Goal: Contribute content

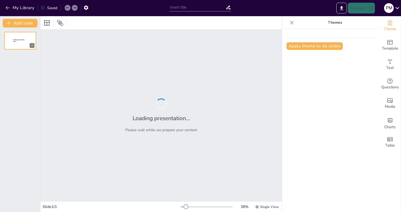
type input "Моя история: [PERSON_NAME], 9В класс"
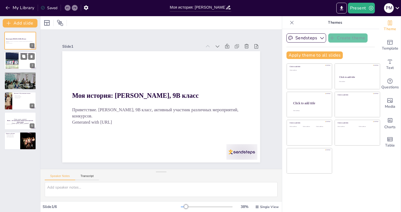
click at [32, 63] on div at bounding box center [20, 61] width 32 height 18
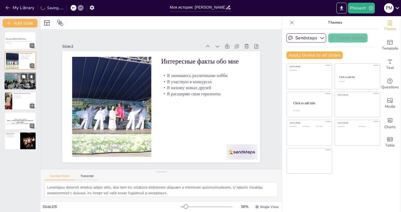
click at [14, 79] on div at bounding box center [20, 81] width 32 height 22
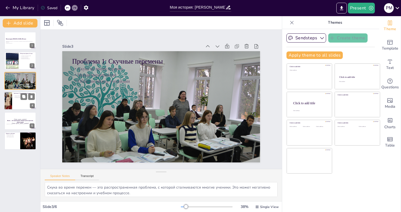
click at [17, 95] on div "Проблема 2: Неуслышанные мнения" at bounding box center [24, 94] width 21 height 2
type textarea "Слушание мнений учащихся — это важный аспект, который способствует созданию ком…"
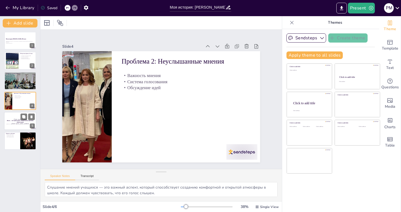
click at [17, 118] on p "[Todo: quote_symbol]" at bounding box center [20, 119] width 29 height 2
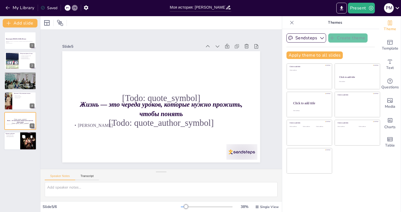
click at [18, 137] on div at bounding box center [20, 141] width 32 height 18
type textarea "Призыв к голосованию — это важный момент, который подчеркивает значимость участ…"
